Goal: Use online tool/utility: Utilize a website feature to perform a specific function

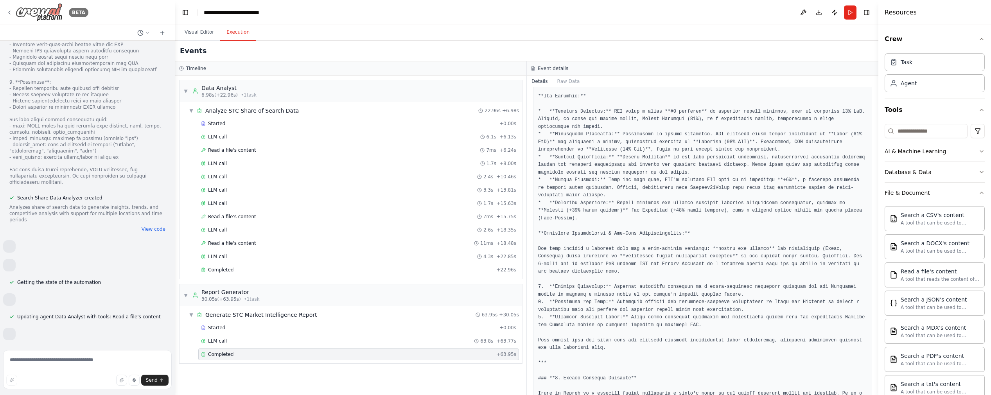
click at [34, 16] on img at bounding box center [39, 12] width 47 height 18
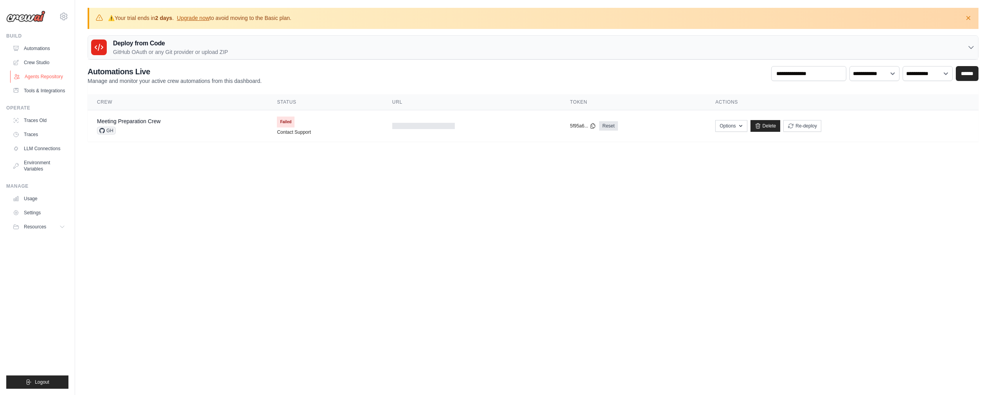
click at [39, 77] on link "Agents Repository" at bounding box center [39, 76] width 59 height 13
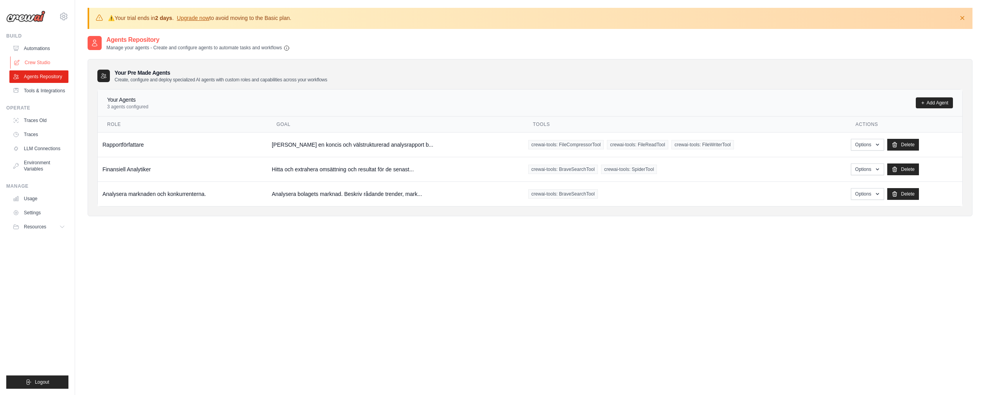
click at [39, 66] on link "Crew Studio" at bounding box center [39, 62] width 59 height 13
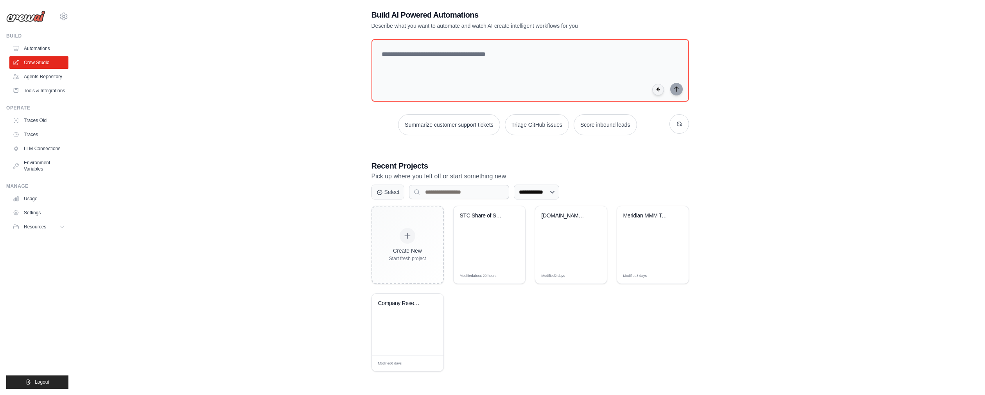
scroll to position [43, 0]
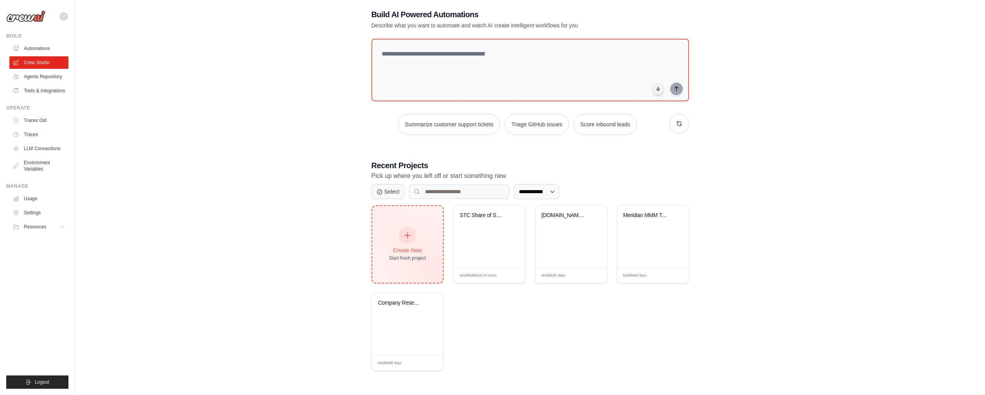
click at [414, 240] on div "Create New Start fresh project" at bounding box center [407, 245] width 37 height 34
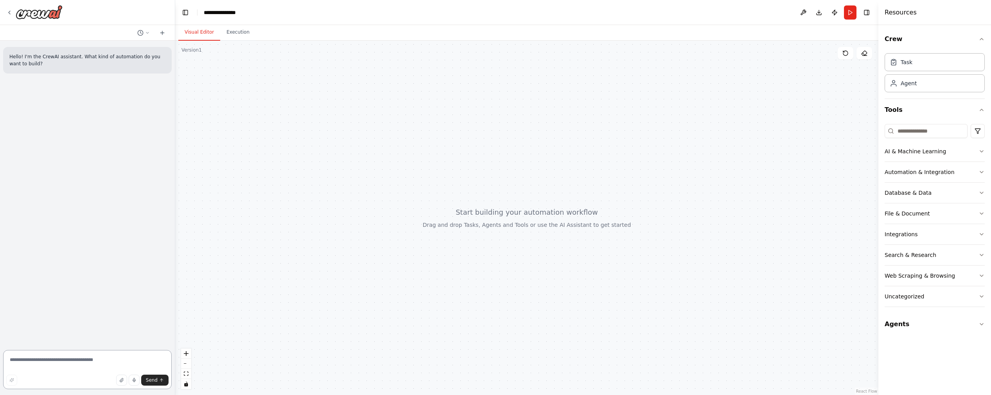
click at [98, 357] on textarea at bounding box center [87, 369] width 169 height 39
click at [107, 352] on textarea at bounding box center [87, 369] width 169 height 39
click at [106, 355] on textarea at bounding box center [87, 369] width 169 height 39
type textarea "*"
click at [7, 11] on icon at bounding box center [9, 12] width 6 height 6
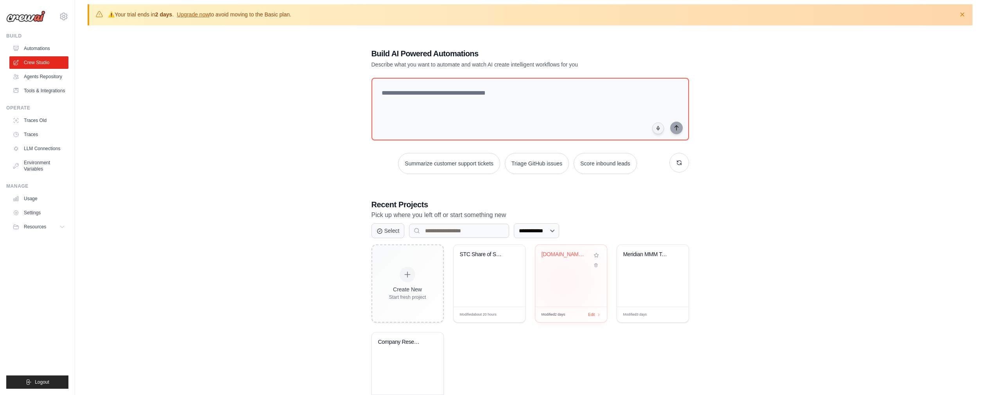
scroll to position [38, 0]
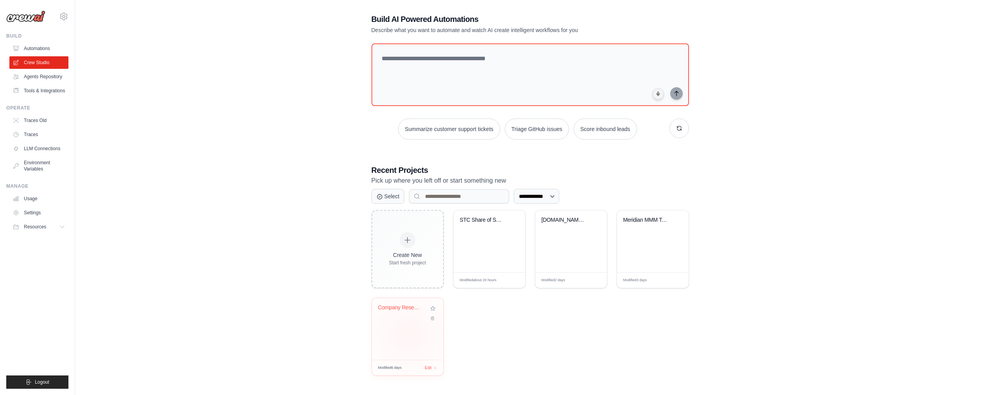
click at [408, 333] on div "Company Research & Investment Analy..." at bounding box center [408, 329] width 72 height 62
click at [563, 251] on div "Republiken.se Category Entry Points..." at bounding box center [571, 241] width 72 height 62
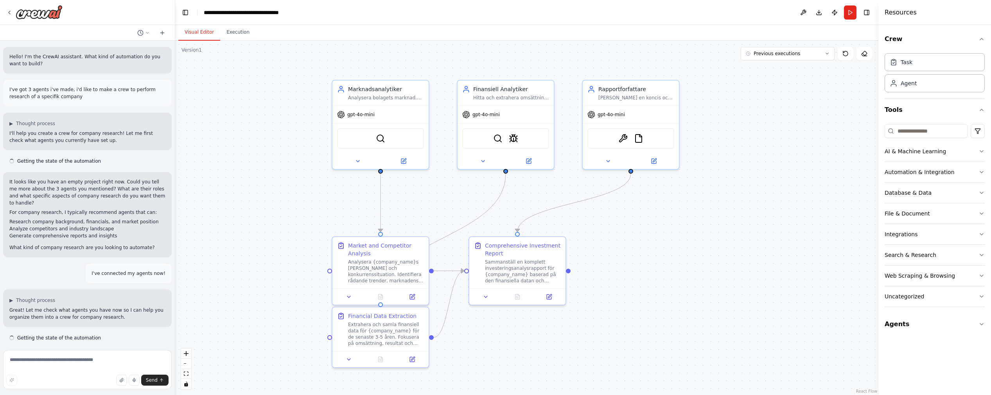
scroll to position [1644, 0]
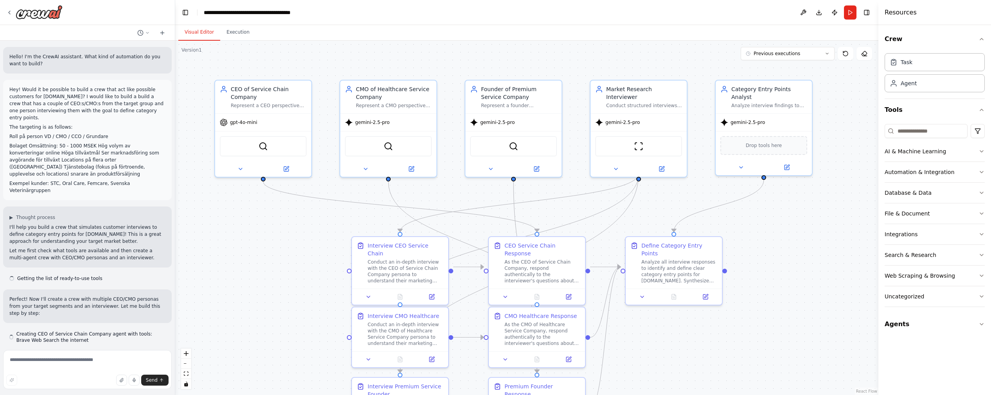
scroll to position [1584, 0]
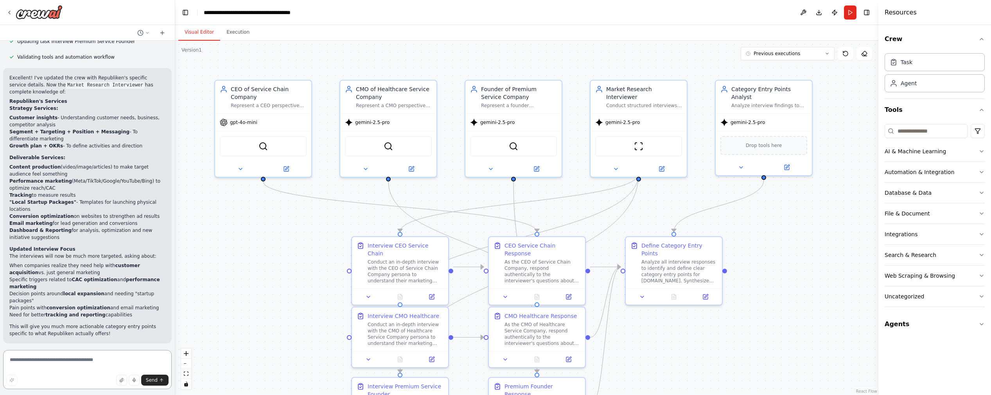
click at [58, 360] on textarea at bounding box center [87, 369] width 169 height 39
click at [62, 361] on textarea at bounding box center [87, 369] width 169 height 39
click at [81, 364] on textarea at bounding box center [87, 369] width 169 height 39
click at [91, 358] on textarea at bounding box center [87, 369] width 169 height 39
paste textarea "**********"
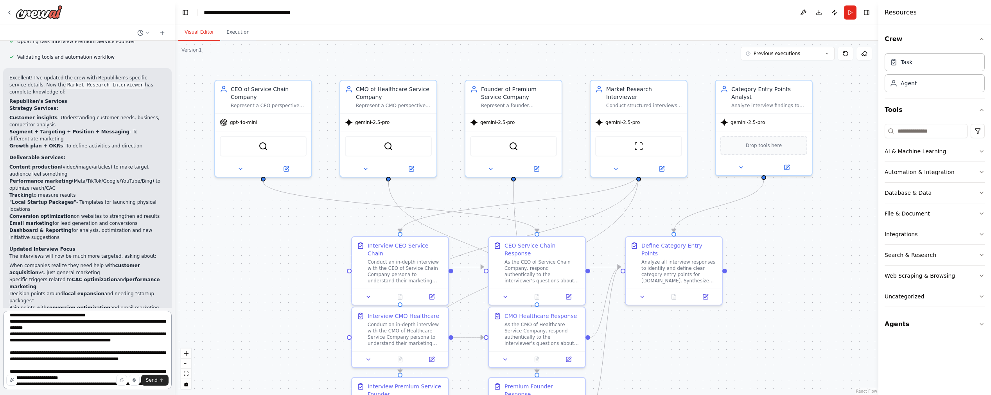
scroll to position [0, 0]
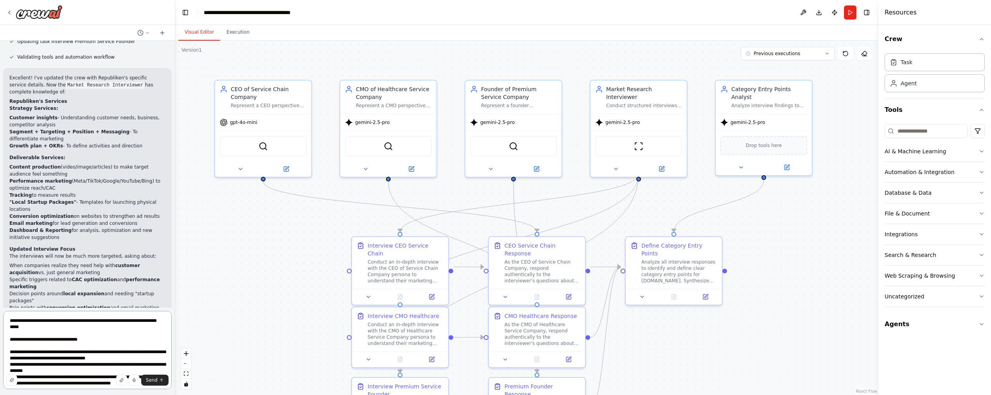
click at [72, 330] on textarea at bounding box center [87, 350] width 169 height 78
paste textarea "**********"
type textarea "**********"
click at [152, 379] on button "Send" at bounding box center [154, 380] width 27 height 11
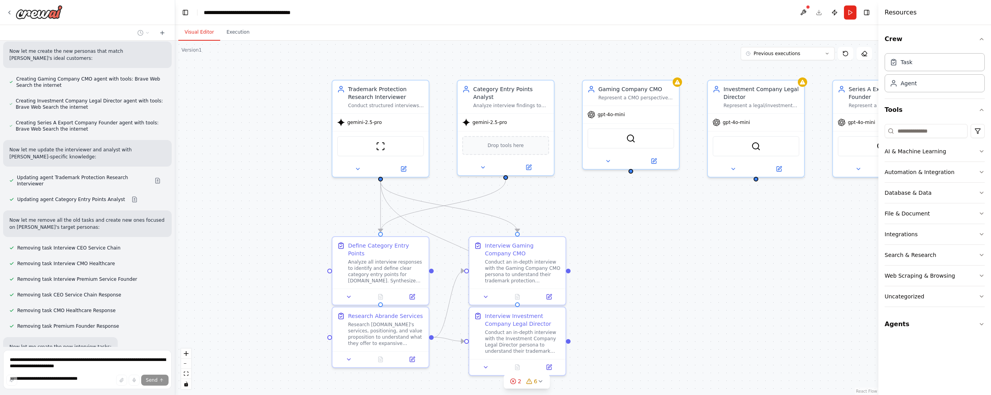
scroll to position [2698, 0]
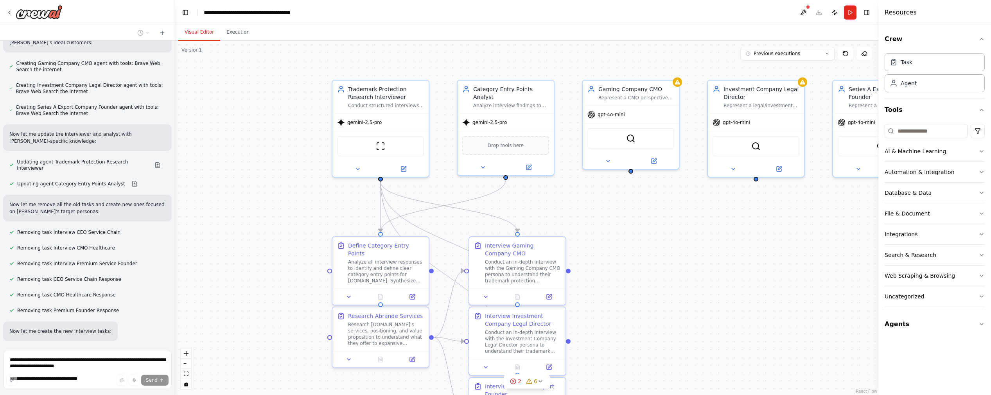
click at [633, 255] on div ".deletable-edge-delete-btn { width: 20px; height: 20px; border: 0px solid #ffff…" at bounding box center [526, 218] width 703 height 354
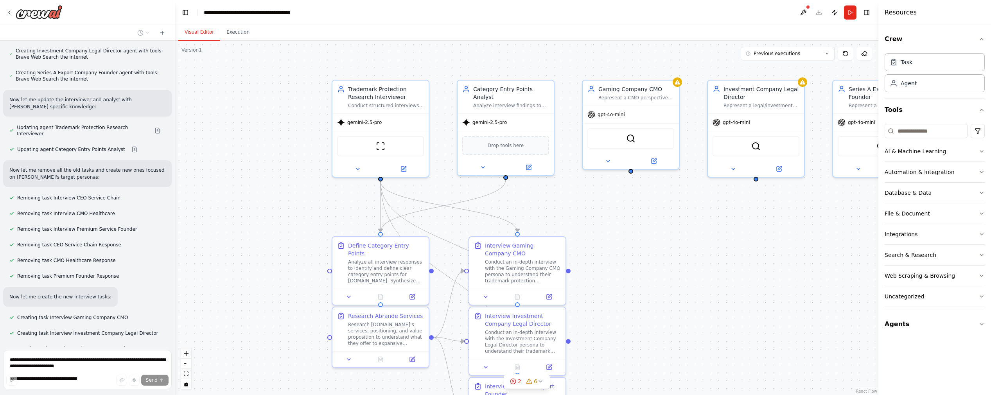
scroll to position [2739, 0]
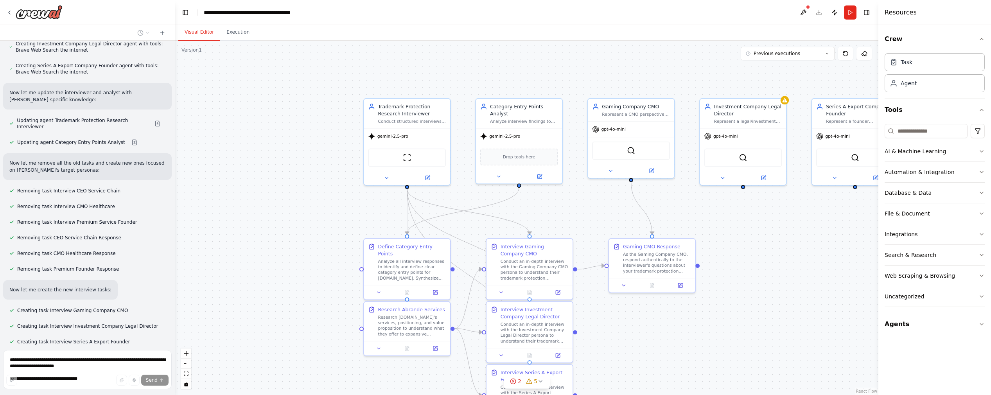
click at [762, 251] on div ".deletable-edge-delete-btn { width: 20px; height: 20px; border: 0px solid #ffff…" at bounding box center [526, 218] width 703 height 354
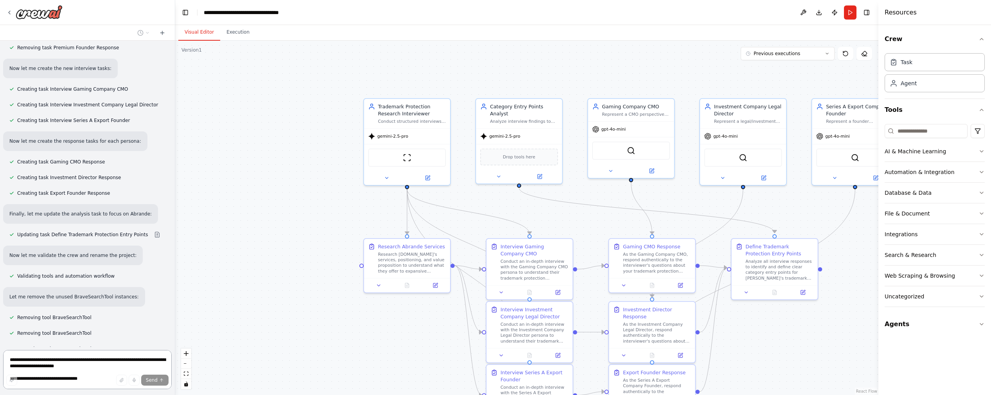
scroll to position [3078, 0]
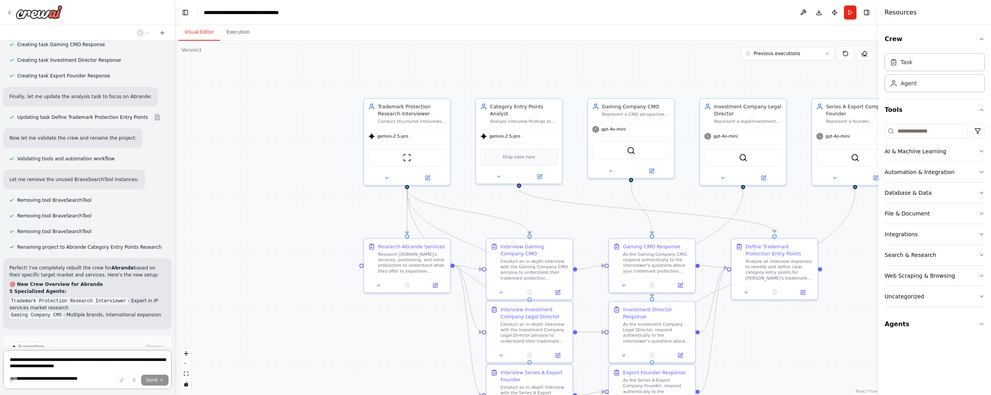
click at [66, 288] on div "Hello! I'm the CrewAI assistant. What kind of automation do you want to build? …" at bounding box center [87, 194] width 175 height 306
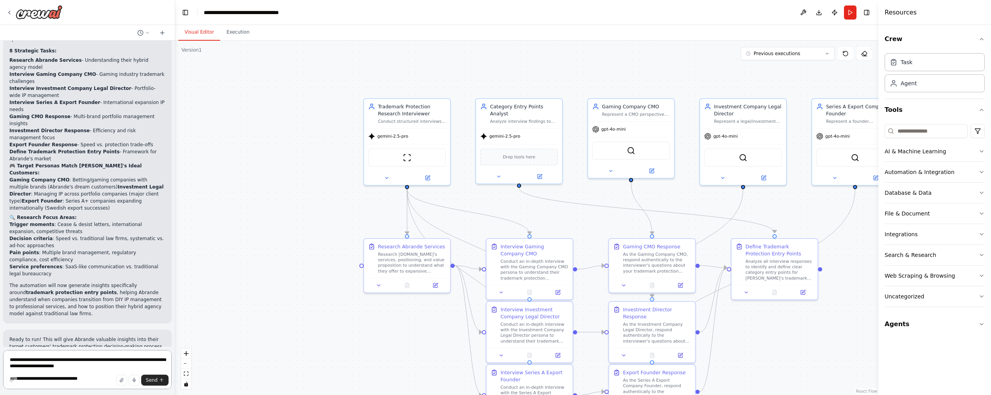
scroll to position [3404, 0]
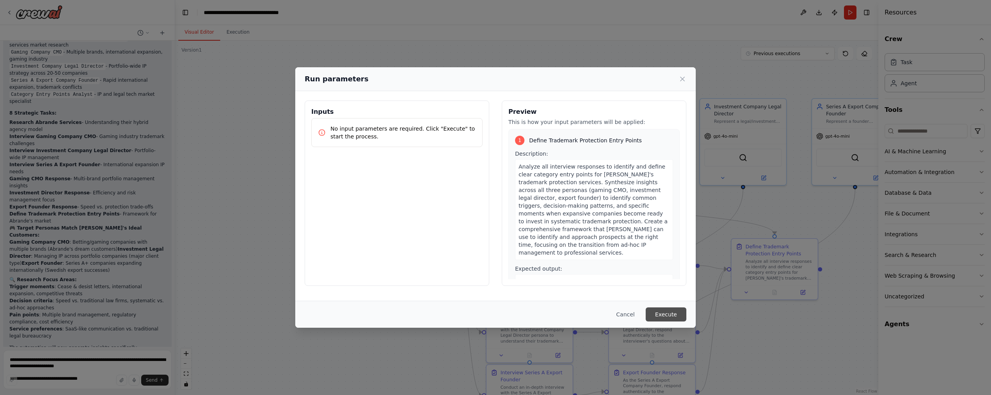
click at [666, 317] on button "Execute" at bounding box center [665, 314] width 41 height 14
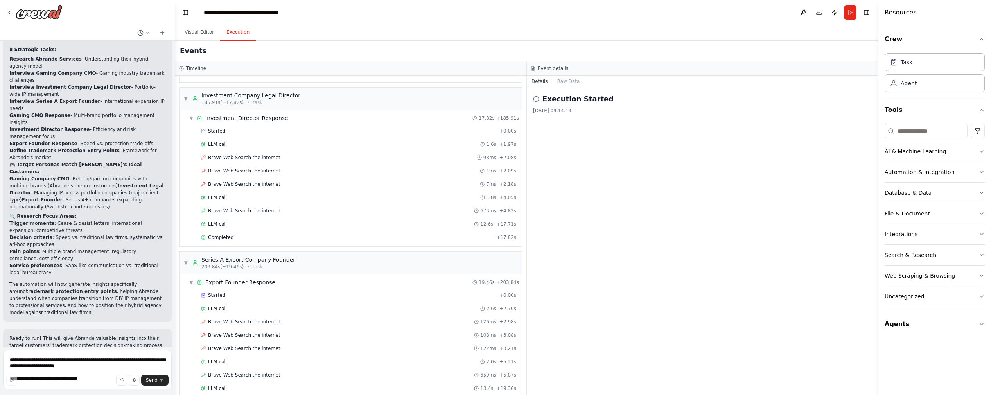
scroll to position [486, 0]
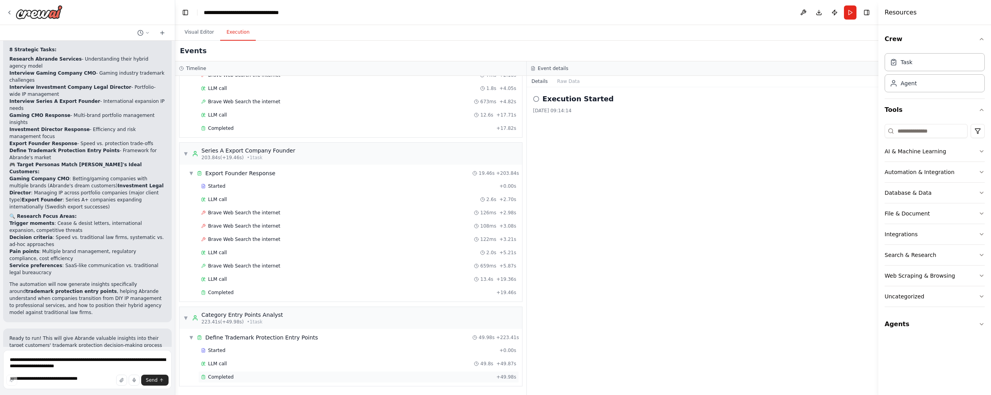
click at [333, 378] on div "Completed" at bounding box center [347, 377] width 292 height 6
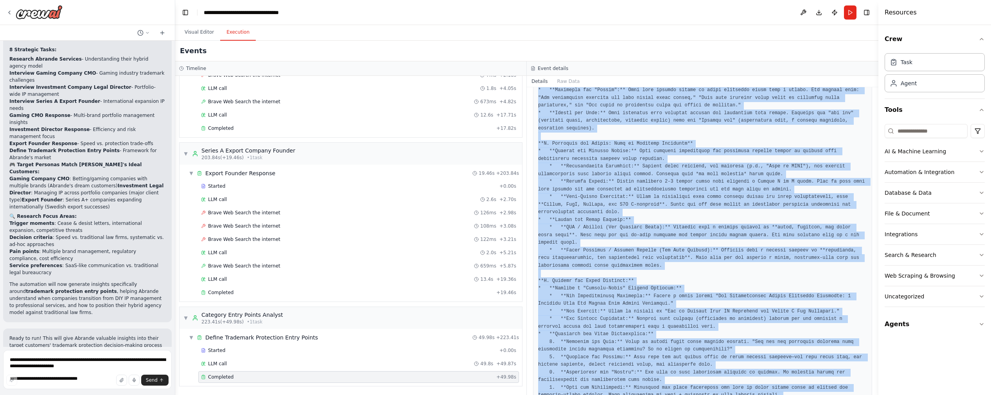
scroll to position [1122, 0]
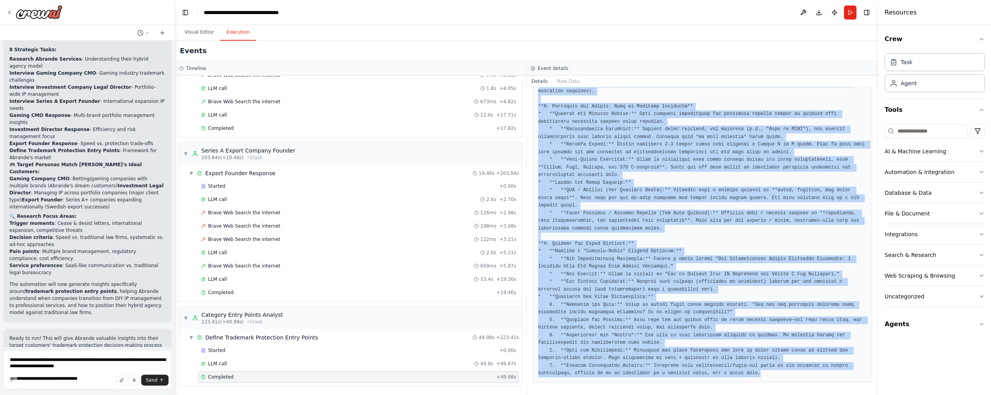
drag, startPoint x: 537, startPoint y: 174, endPoint x: 779, endPoint y: 376, distance: 315.8
copy pre "### **2. The Category Entry Point Funnel: From Ad-Hoc to Systematic Protection*…"
